Goal: Task Accomplishment & Management: Complete application form

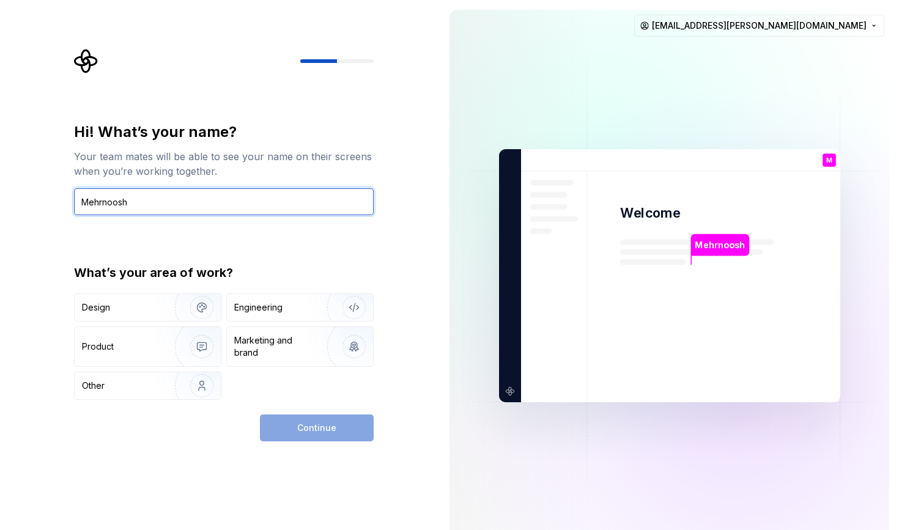
type input "Mehrnoosh"
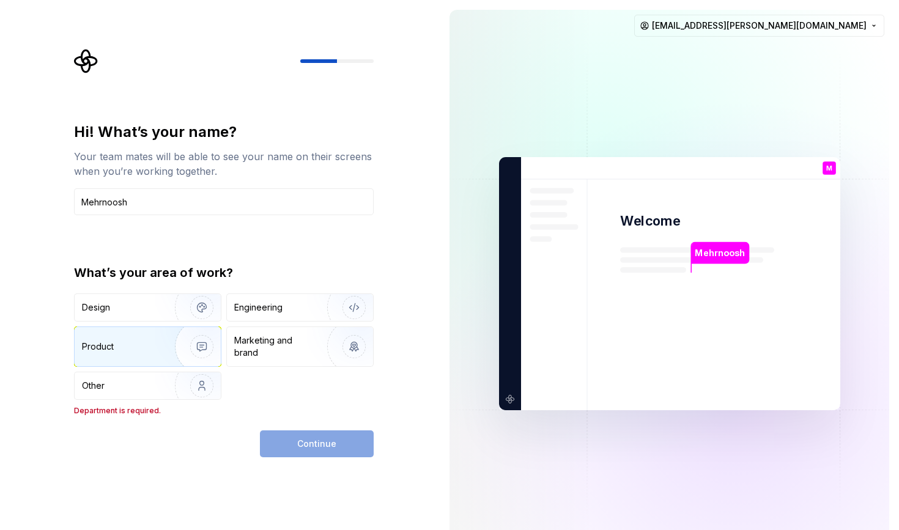
click at [153, 348] on div "Product" at bounding box center [122, 347] width 81 height 12
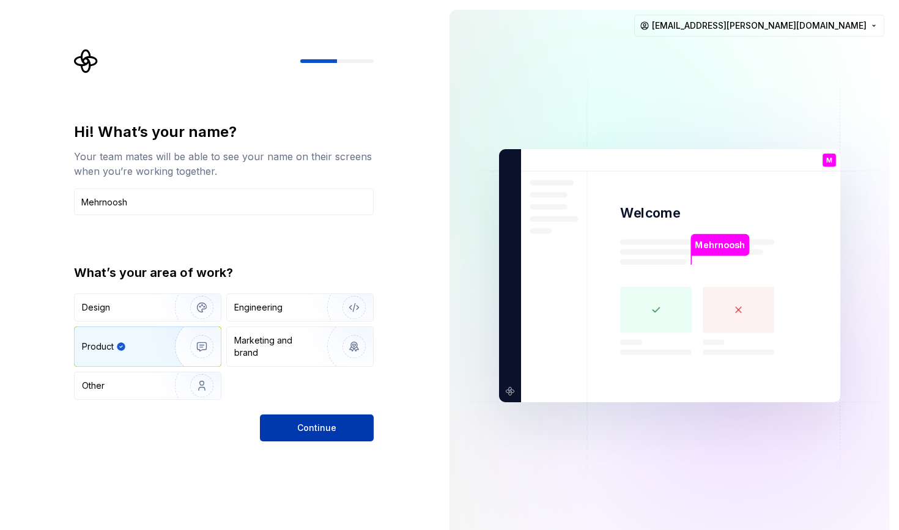
click at [327, 435] on button "Continue" at bounding box center [317, 428] width 114 height 27
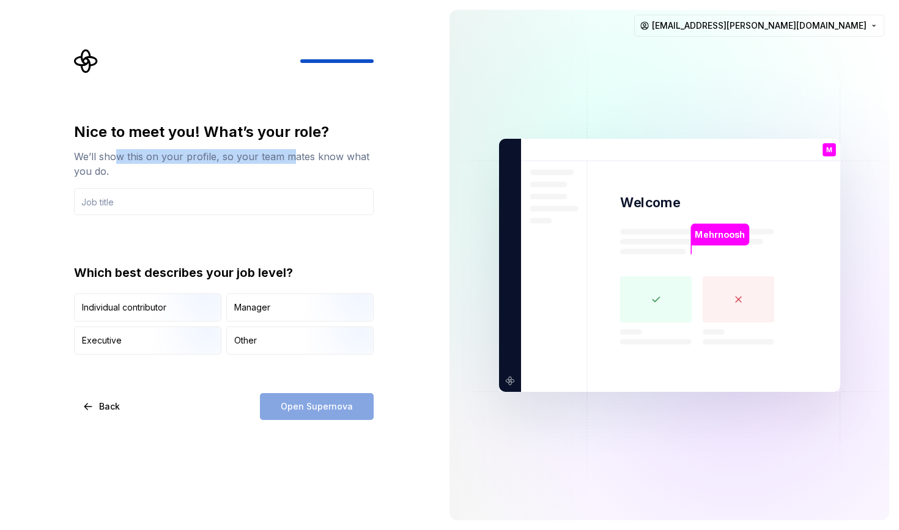
drag, startPoint x: 116, startPoint y: 158, endPoint x: 291, endPoint y: 160, distance: 174.3
click at [291, 160] on div "We’ll show this on your profile, so your team mates know what you do." at bounding box center [224, 163] width 300 height 29
click at [201, 202] on input "text" at bounding box center [224, 201] width 300 height 27
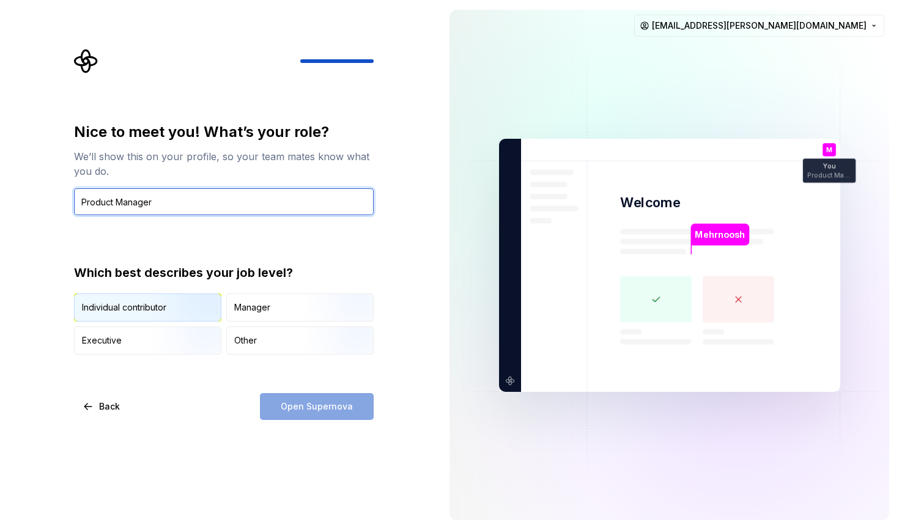
type input "Product Manager"
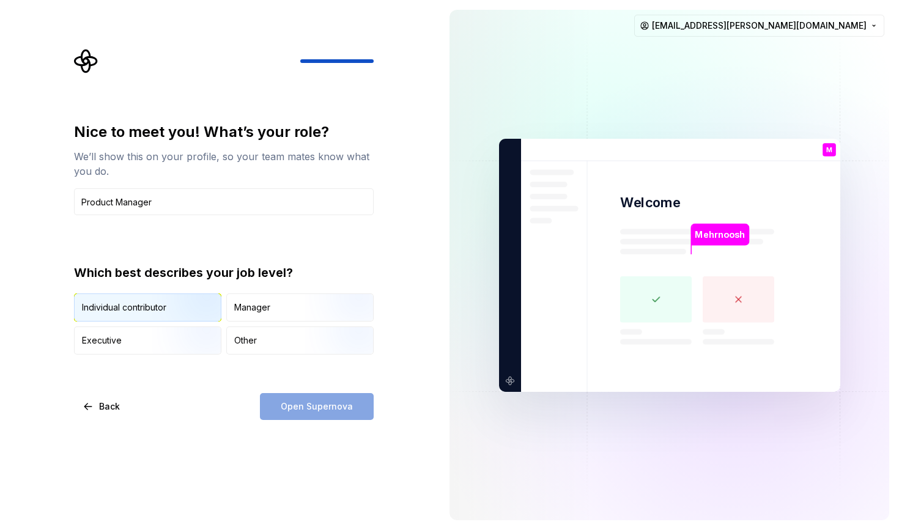
click at [147, 309] on div "Individual contributor" at bounding box center [124, 308] width 84 height 12
click at [287, 401] on button "Open Supernova" at bounding box center [317, 406] width 114 height 27
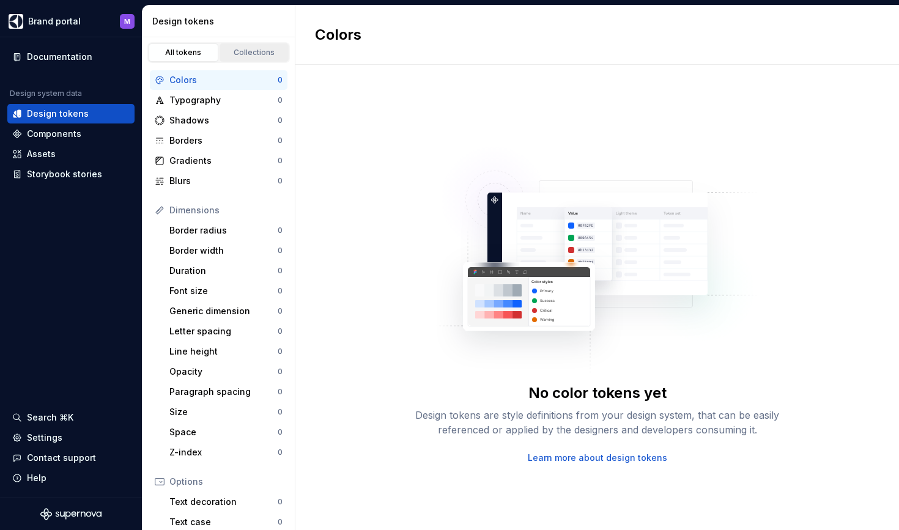
click at [255, 58] on link "Collections" at bounding box center [255, 52] width 70 height 18
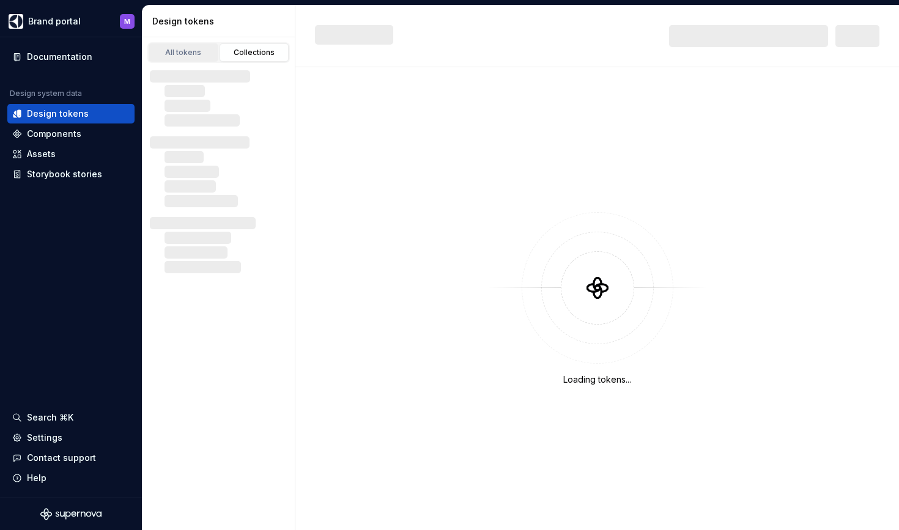
click at [191, 56] on div "All tokens" at bounding box center [183, 53] width 61 height 10
